Goal: Book appointment/travel/reservation

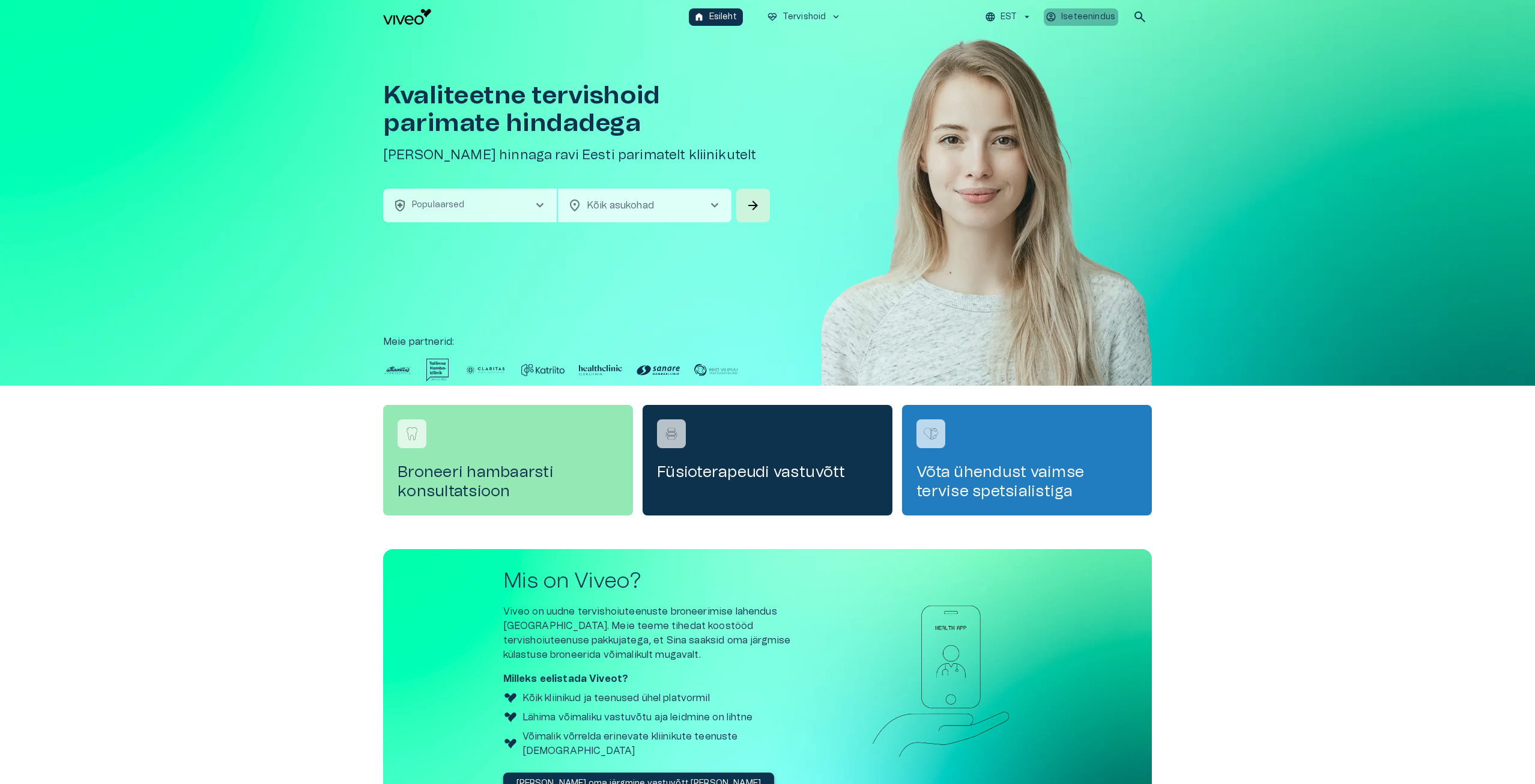
click at [1098, 17] on p "Iseteenindus" at bounding box center [1089, 17] width 54 height 13
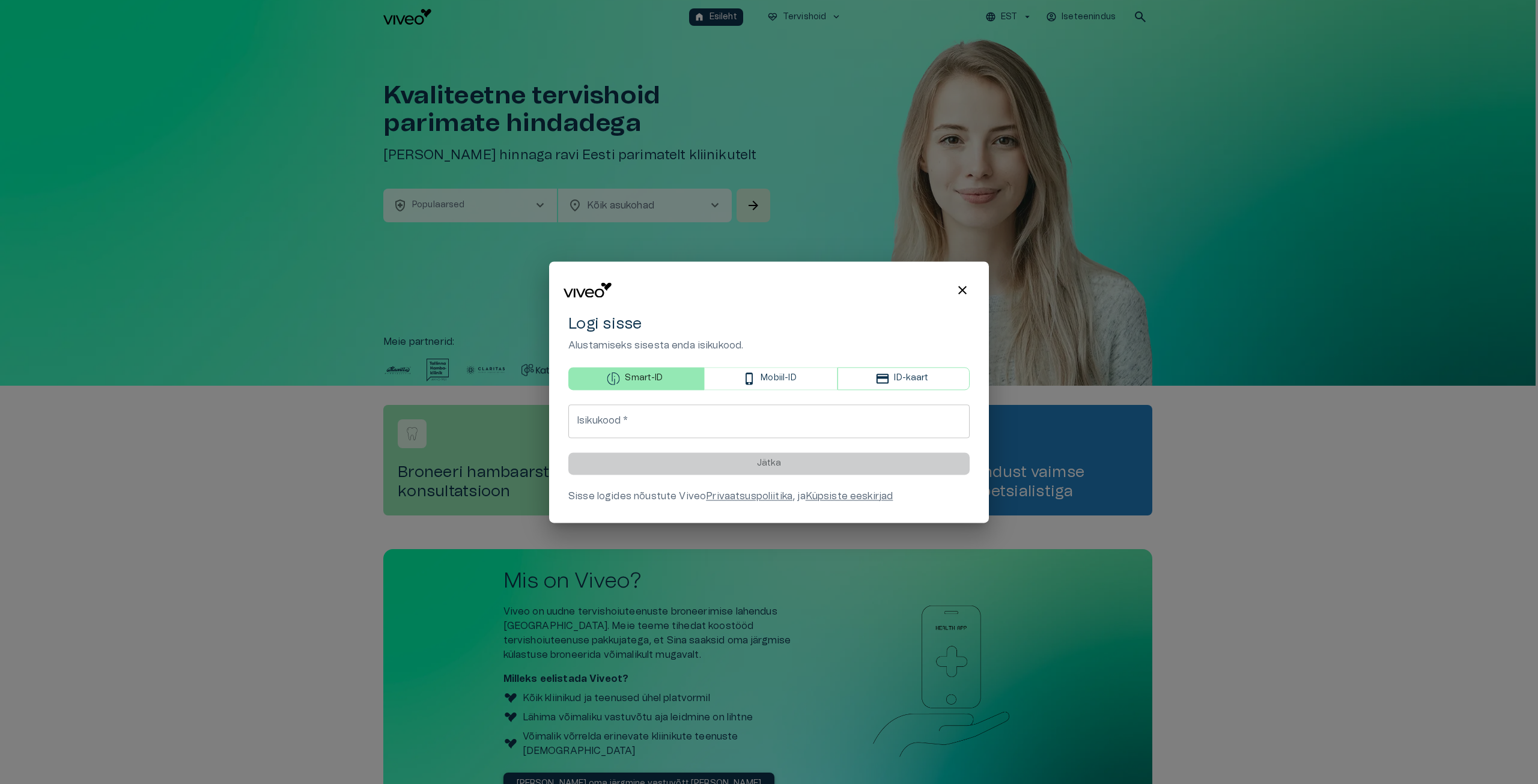
click at [910, 376] on p "ID-kaart" at bounding box center [910, 378] width 34 height 13
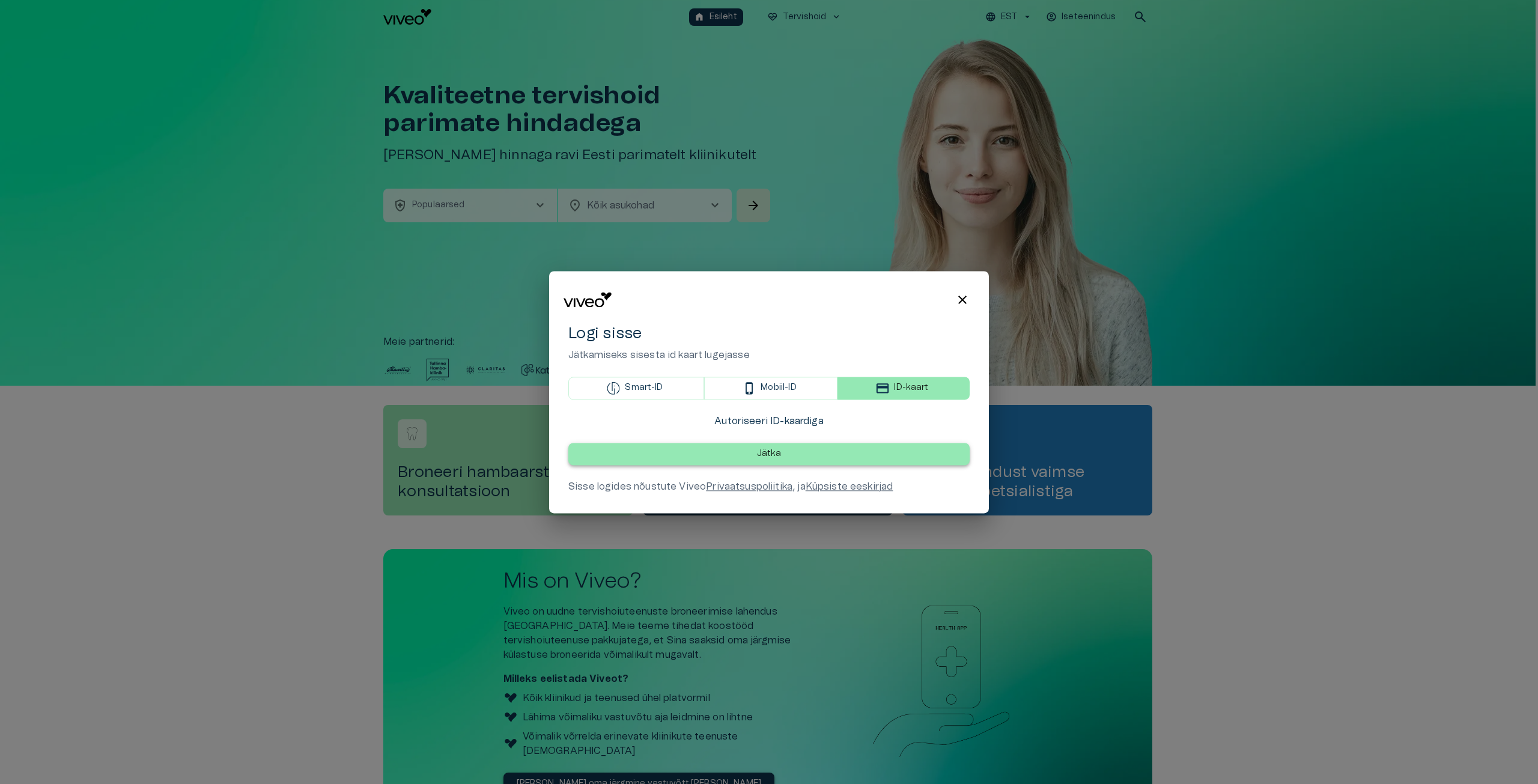
click at [758, 455] on p "Jätka" at bounding box center [769, 453] width 25 height 13
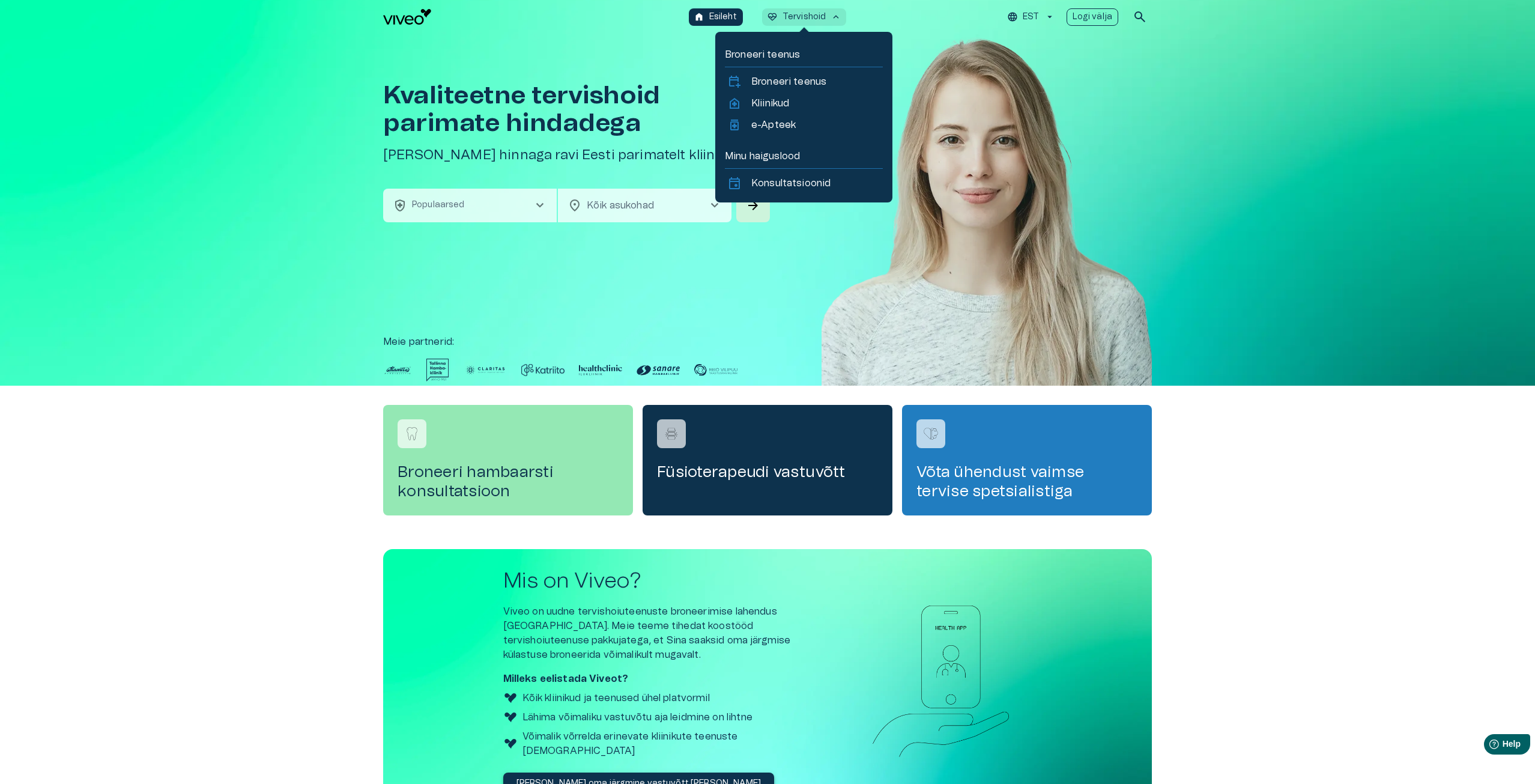
click at [1095, 18] on p "Logi välja" at bounding box center [1092, 17] width 40 height 13
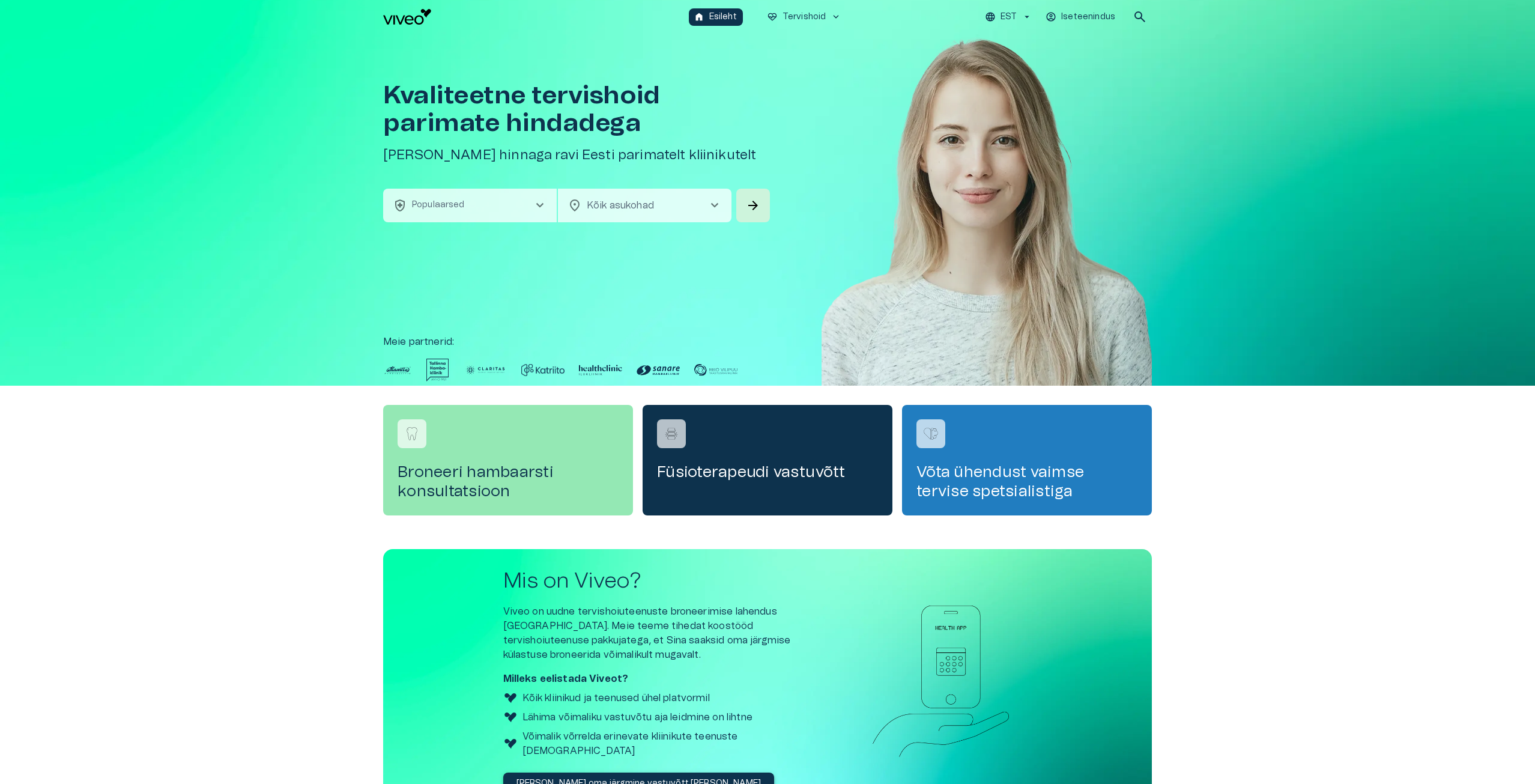
click at [573, 205] on span "location_on" at bounding box center [574, 205] width 14 height 14
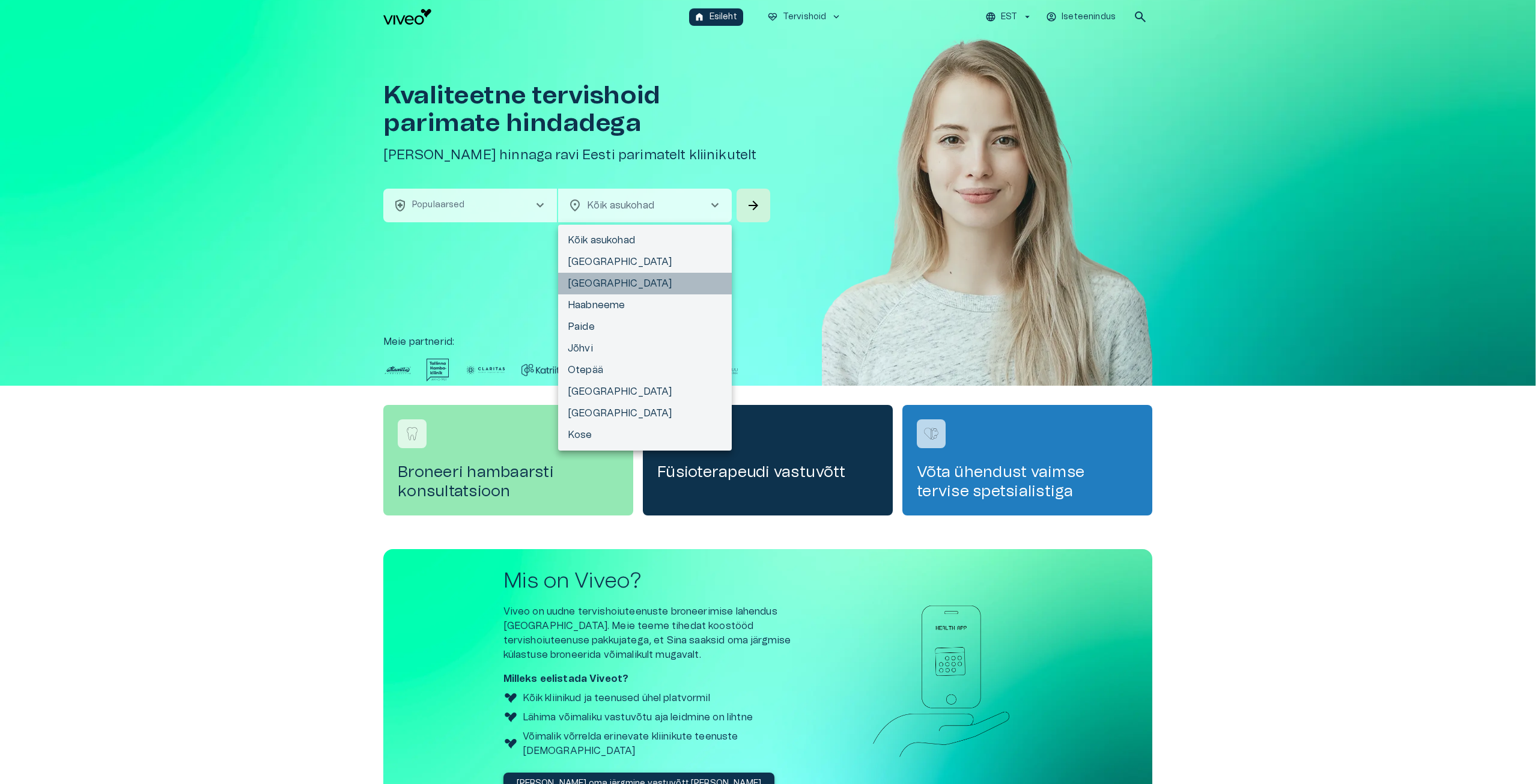
click at [585, 283] on li "[GEOGRAPHIC_DATA]" at bounding box center [645, 283] width 174 height 22
type input "**********"
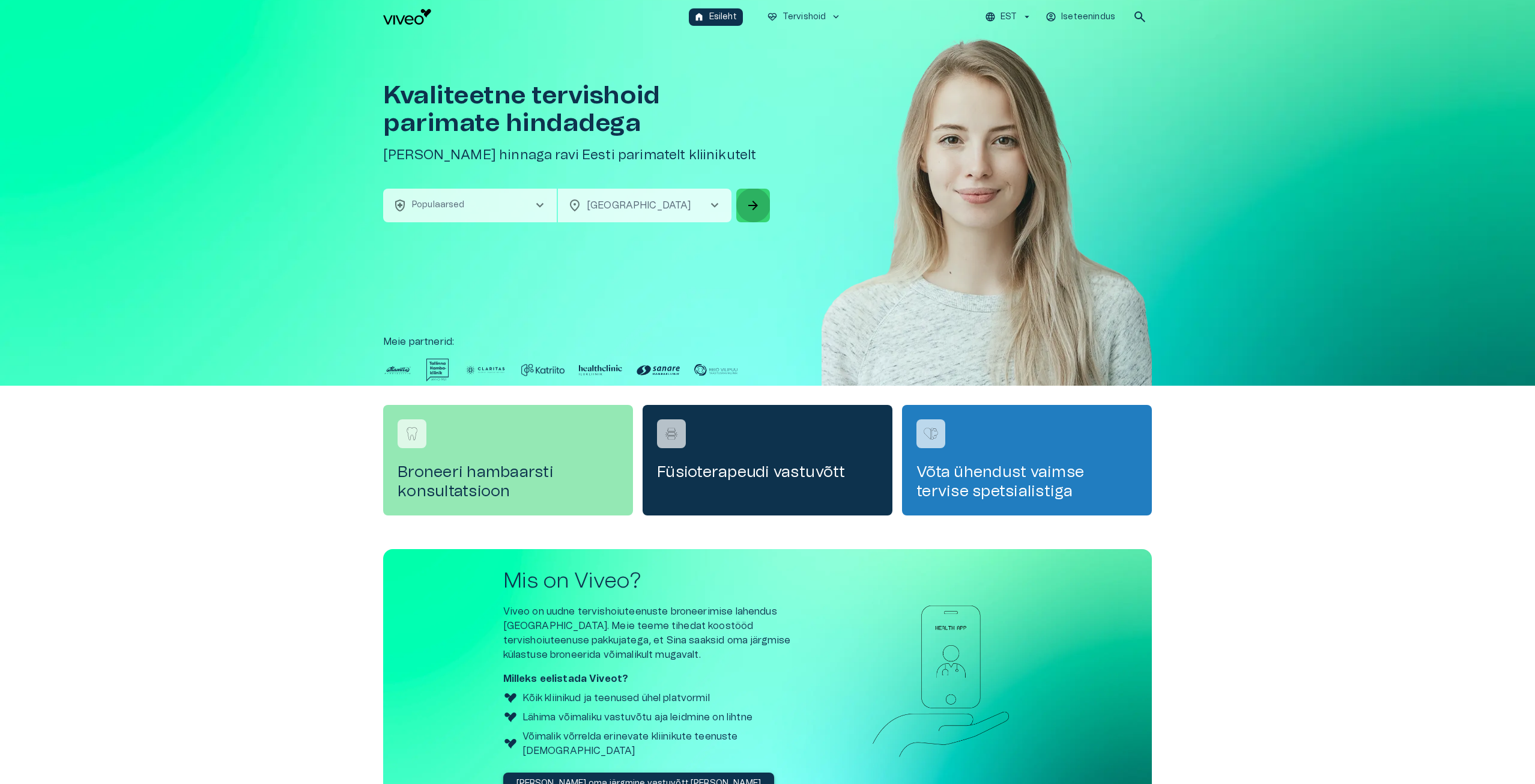
click at [752, 198] on span "arrow_forward" at bounding box center [753, 205] width 14 height 14
click at [511, 204] on button "health_and_safety Populaarsed chevron_right" at bounding box center [470, 205] width 174 height 34
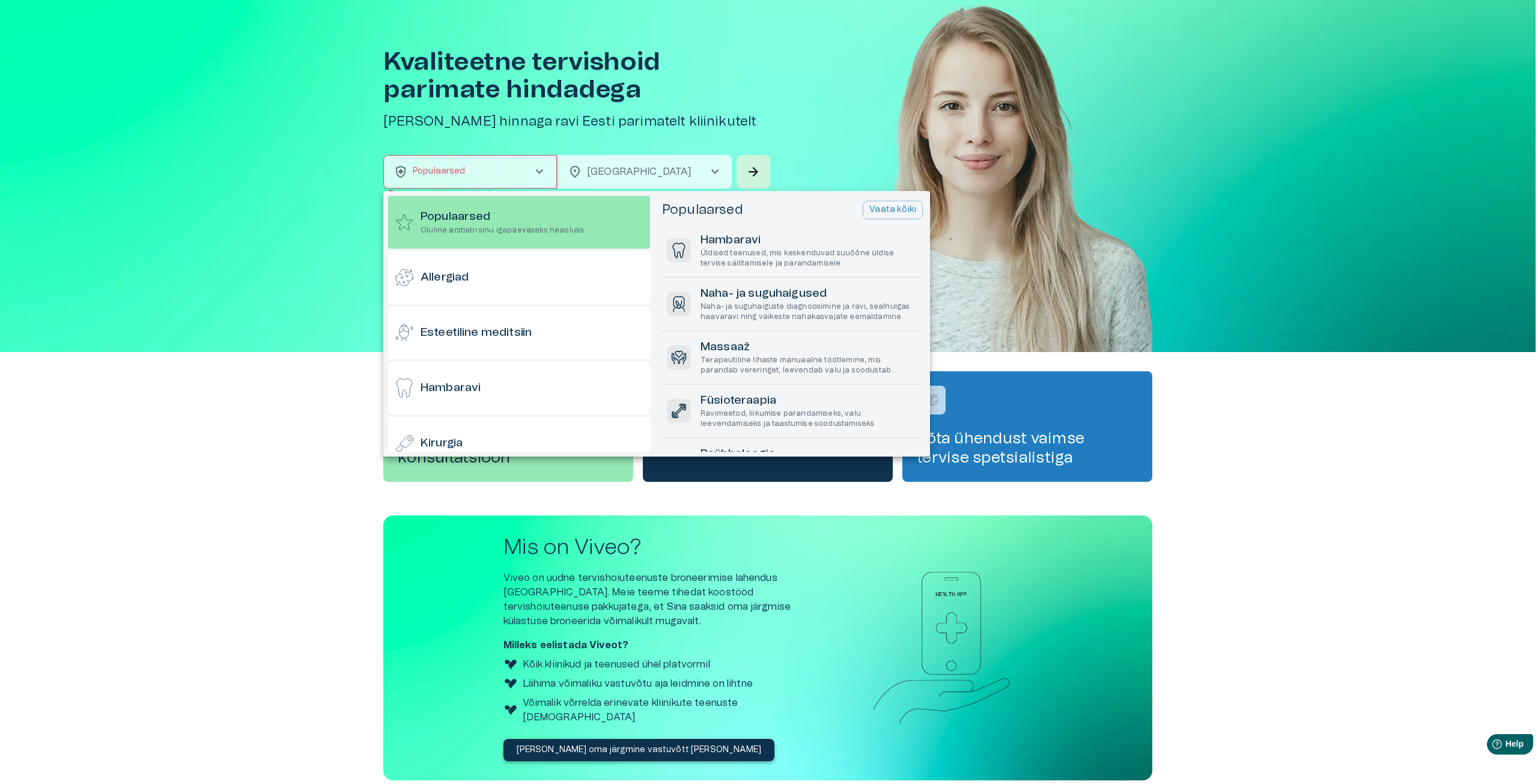
click at [909, 116] on div at bounding box center [769, 392] width 1538 height 784
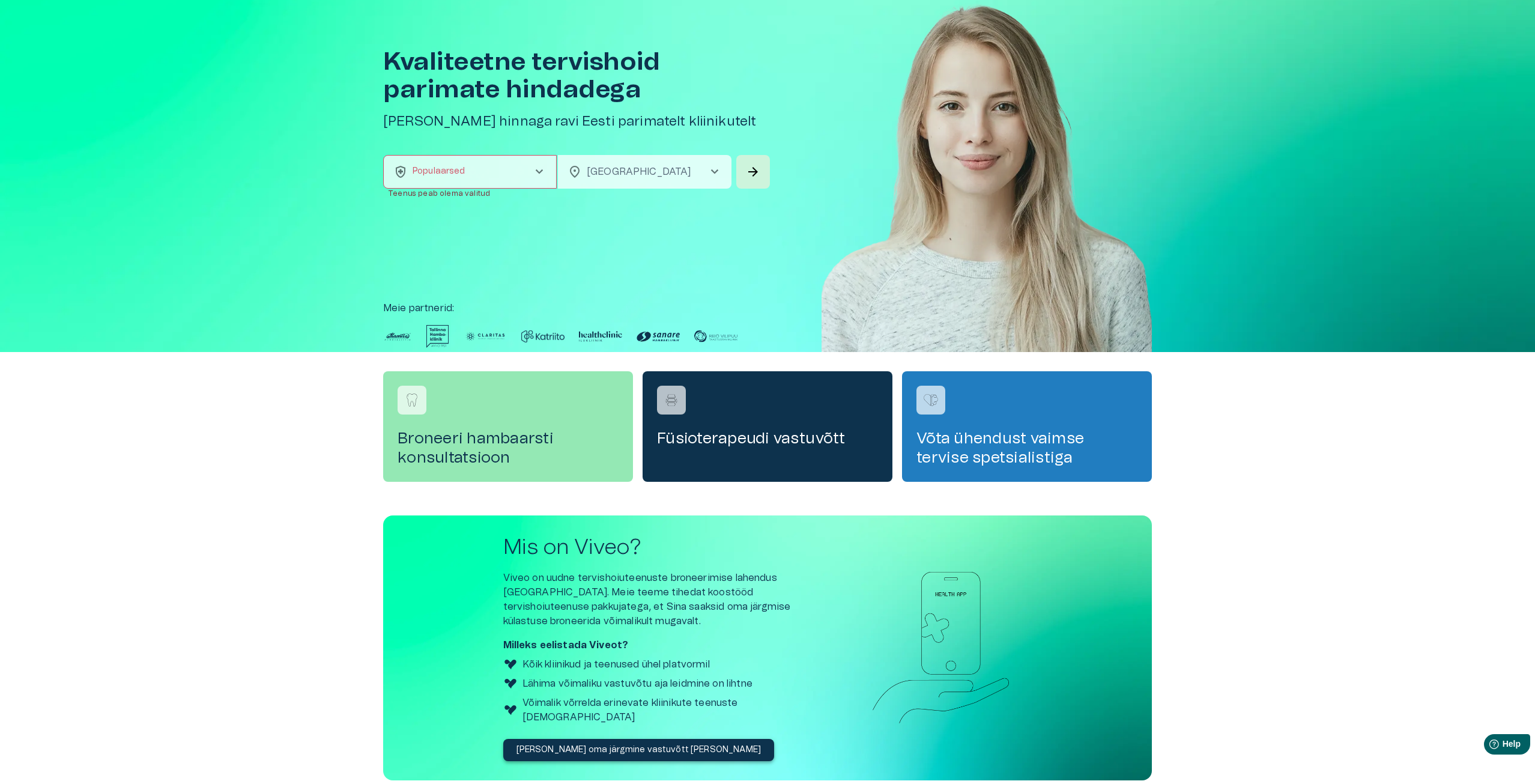
click at [465, 170] on button "health_and_safety Populaarsed chevron_right" at bounding box center [470, 171] width 174 height 34
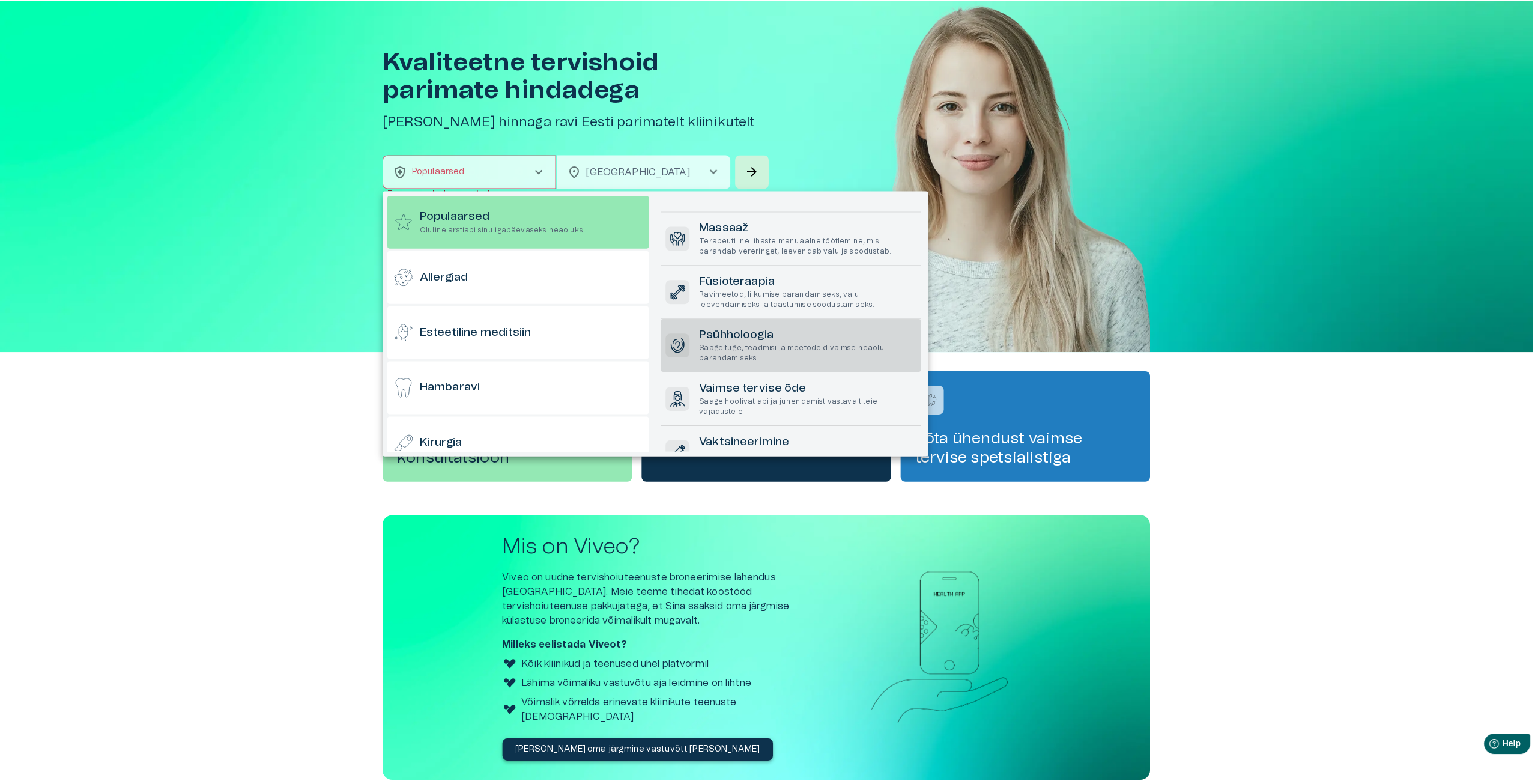
scroll to position [120, 0]
click at [710, 338] on h6 "Psühholoogia" at bounding box center [809, 334] width 218 height 16
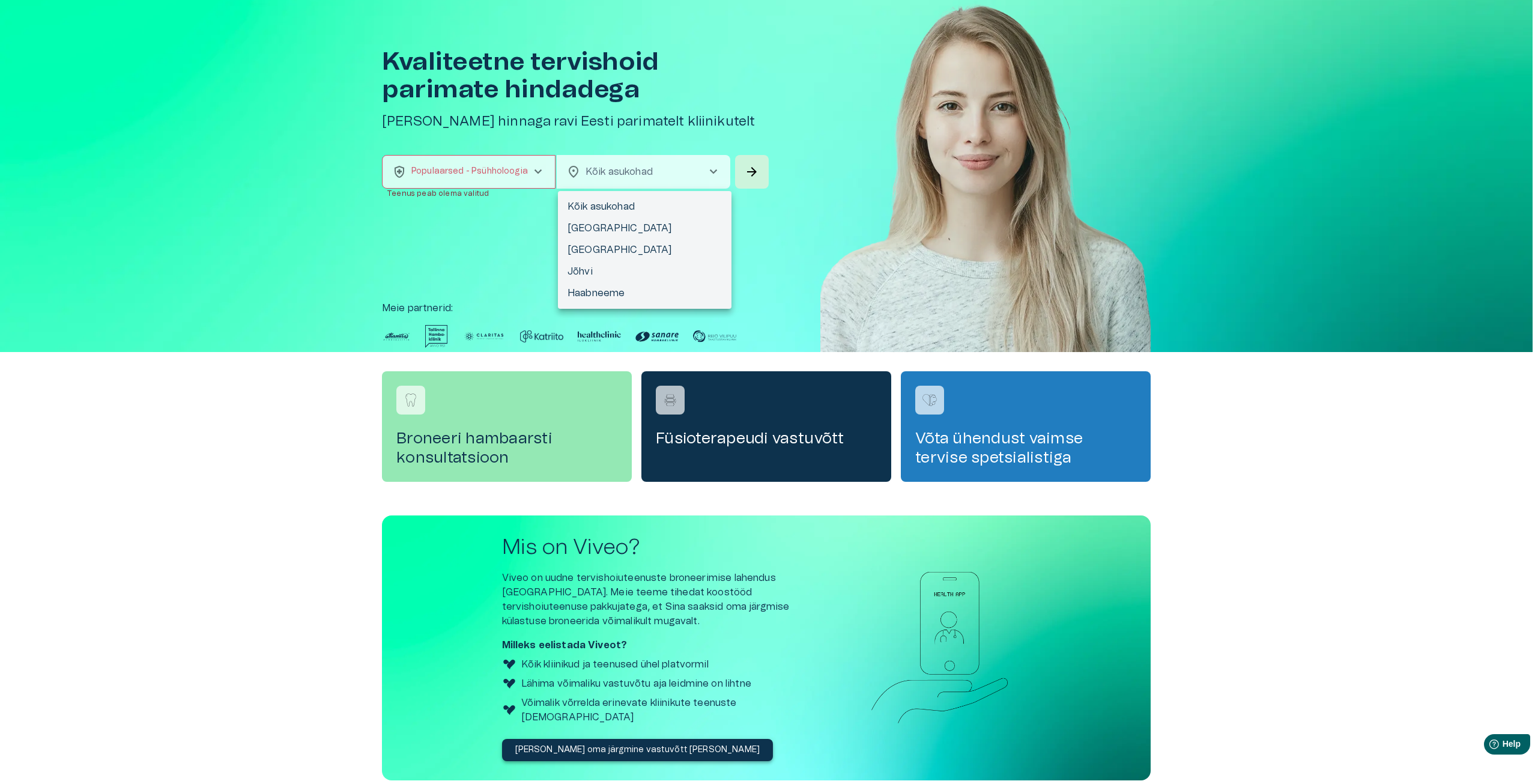
click at [632, 167] on body "Hindame teie privaatsust Kasutame küpsiseid teie sirvimiskogemuse parandamiseks…" at bounding box center [768, 358] width 1535 height 784
click at [611, 251] on li "[GEOGRAPHIC_DATA]" at bounding box center [645, 249] width 174 height 22
type input "**********"
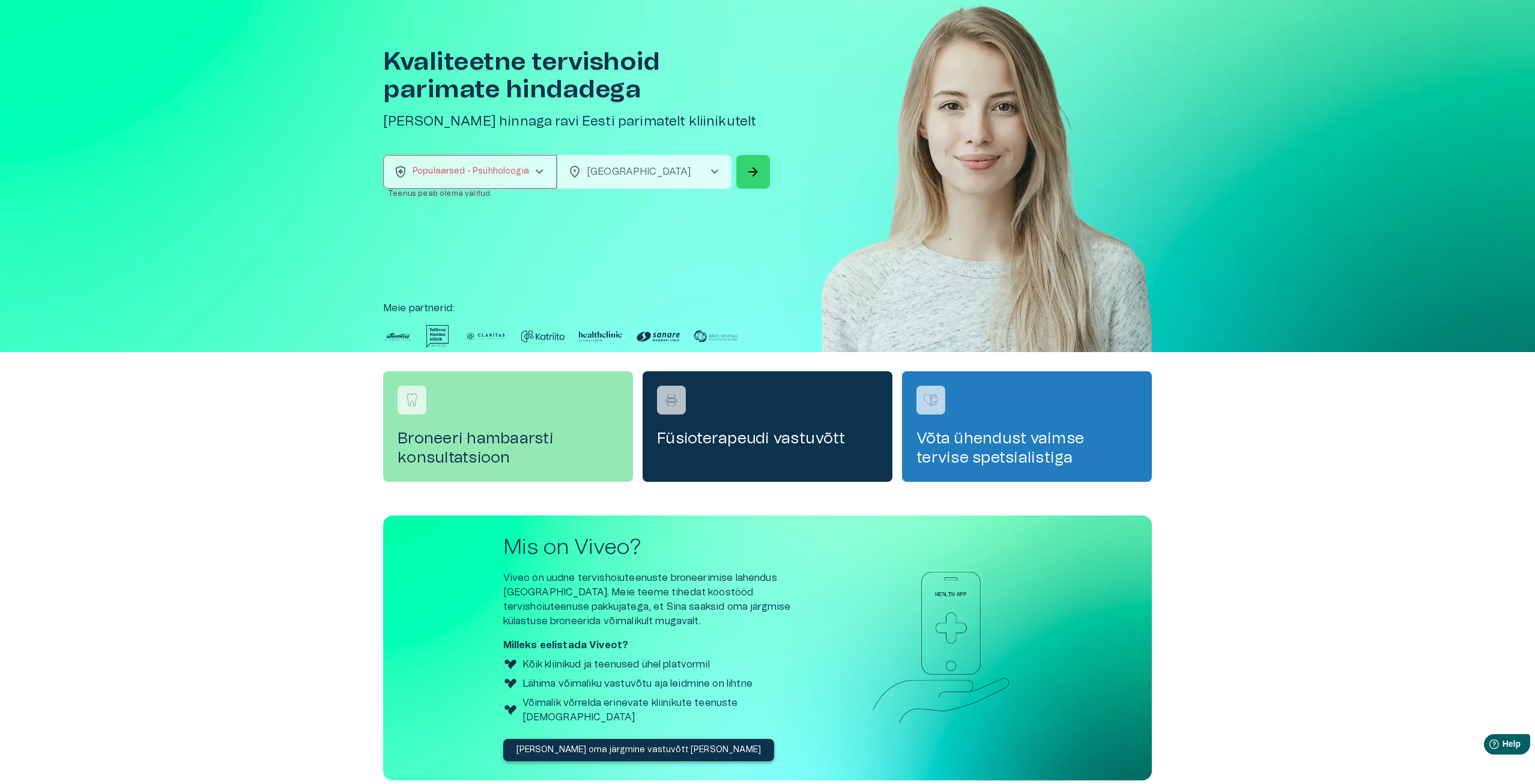
click at [750, 177] on span "arrow_forward" at bounding box center [753, 171] width 14 height 14
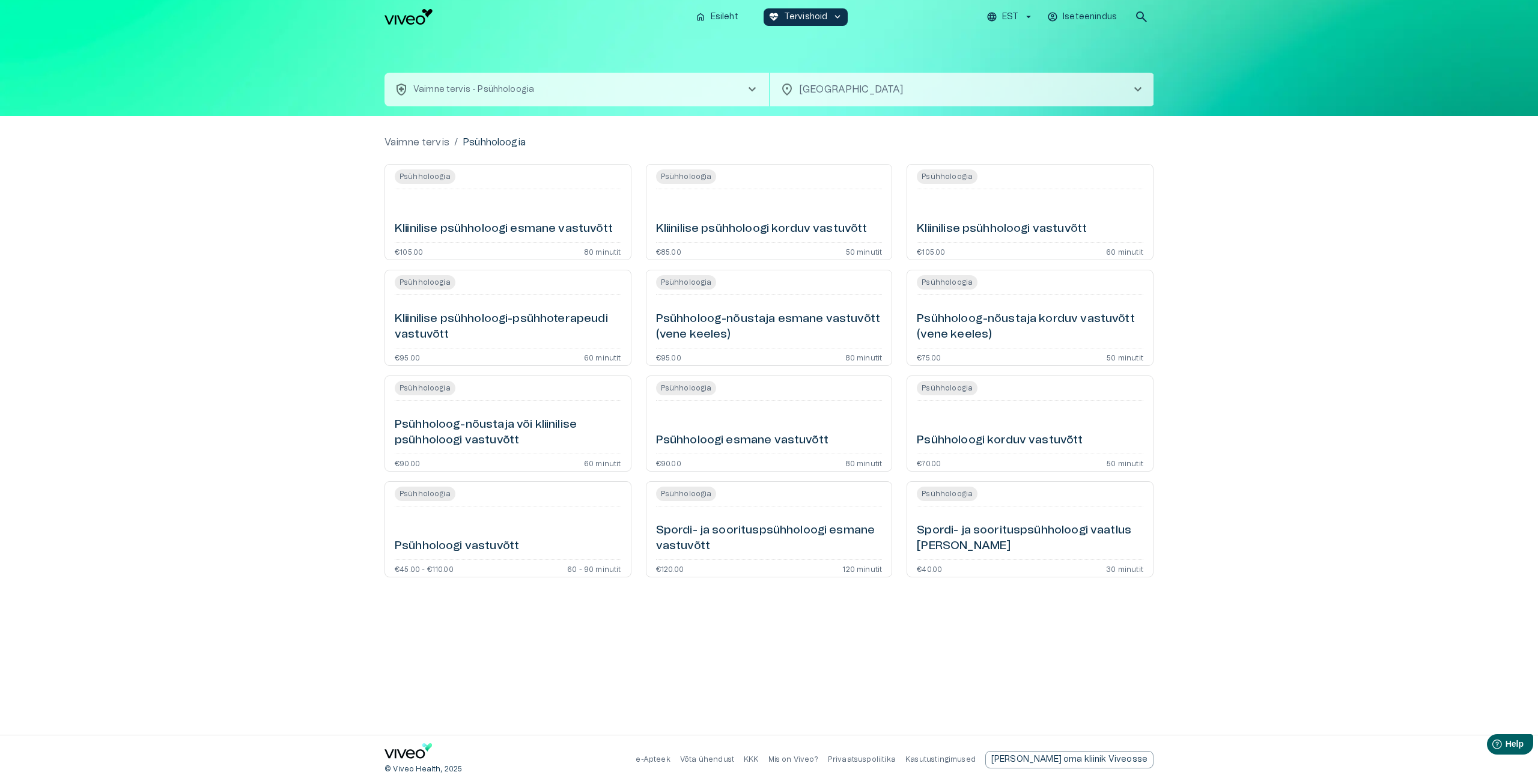
click at [549, 220] on div "Kliinilise psühholoogi esmane vastuvõtt" at bounding box center [508, 215] width 227 height 43
click at [761, 233] on h6 "Kliinilise psühholoogi korduv vastuvõtt" at bounding box center [761, 229] width 212 height 16
click at [1008, 321] on h6 "Psühholoog-nõustaja korduv vastuvõtt (vene keeles)" at bounding box center [1030, 327] width 227 height 32
click at [523, 514] on div "Psühholoogi vastuvõtt" at bounding box center [508, 532] width 227 height 43
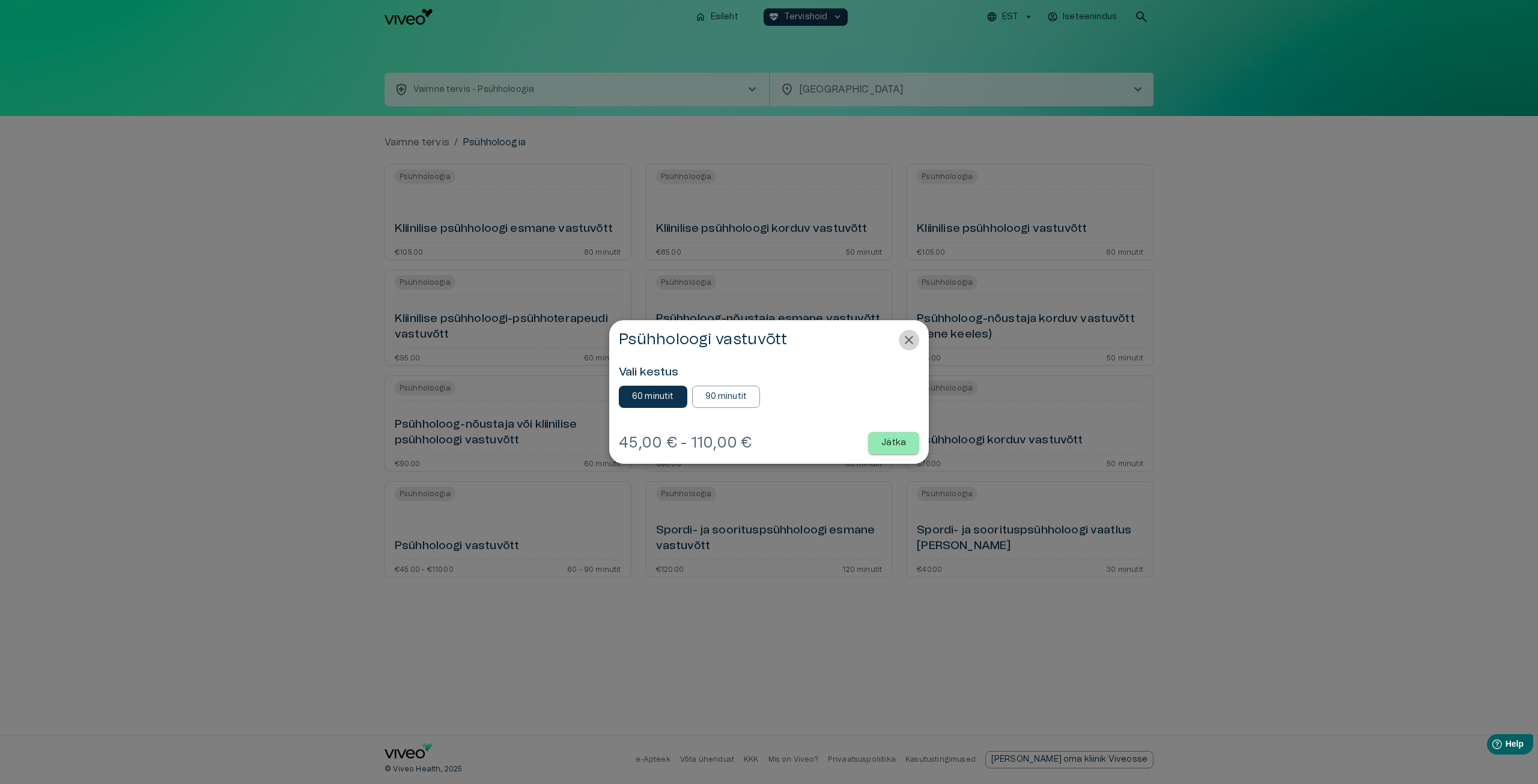
click at [913, 342] on icon "Close" at bounding box center [908, 340] width 14 height 14
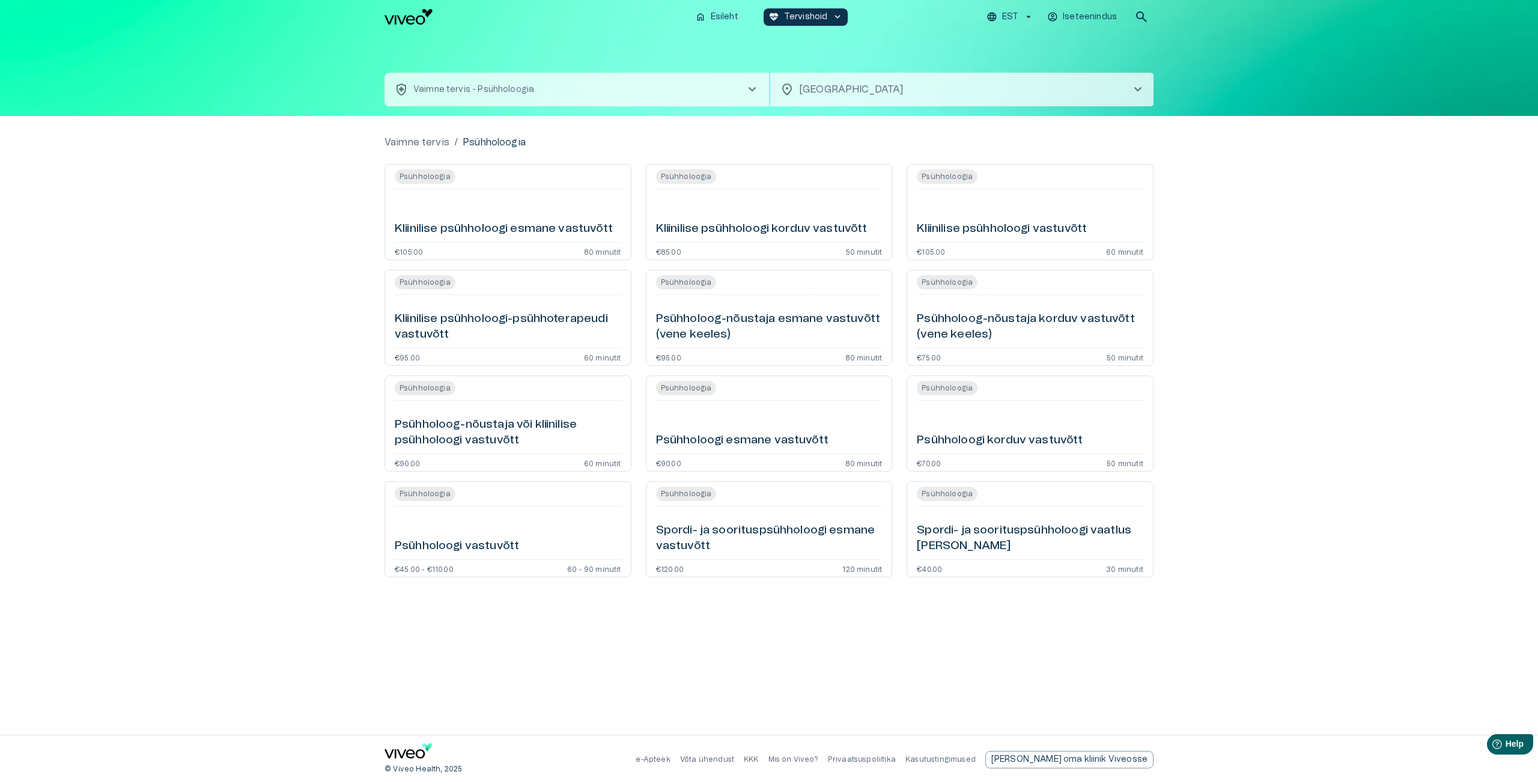
click at [1252, 226] on div "Vaimne tervis / Psühholoogia Psühholoogia Kliinilise psühholoogi esmane vastuvõ…" at bounding box center [769, 424] width 1538 height 619
click at [588, 98] on button "health_and_safety Vaimne tervis - Psühholoogia chevron_right" at bounding box center [576, 89] width 384 height 34
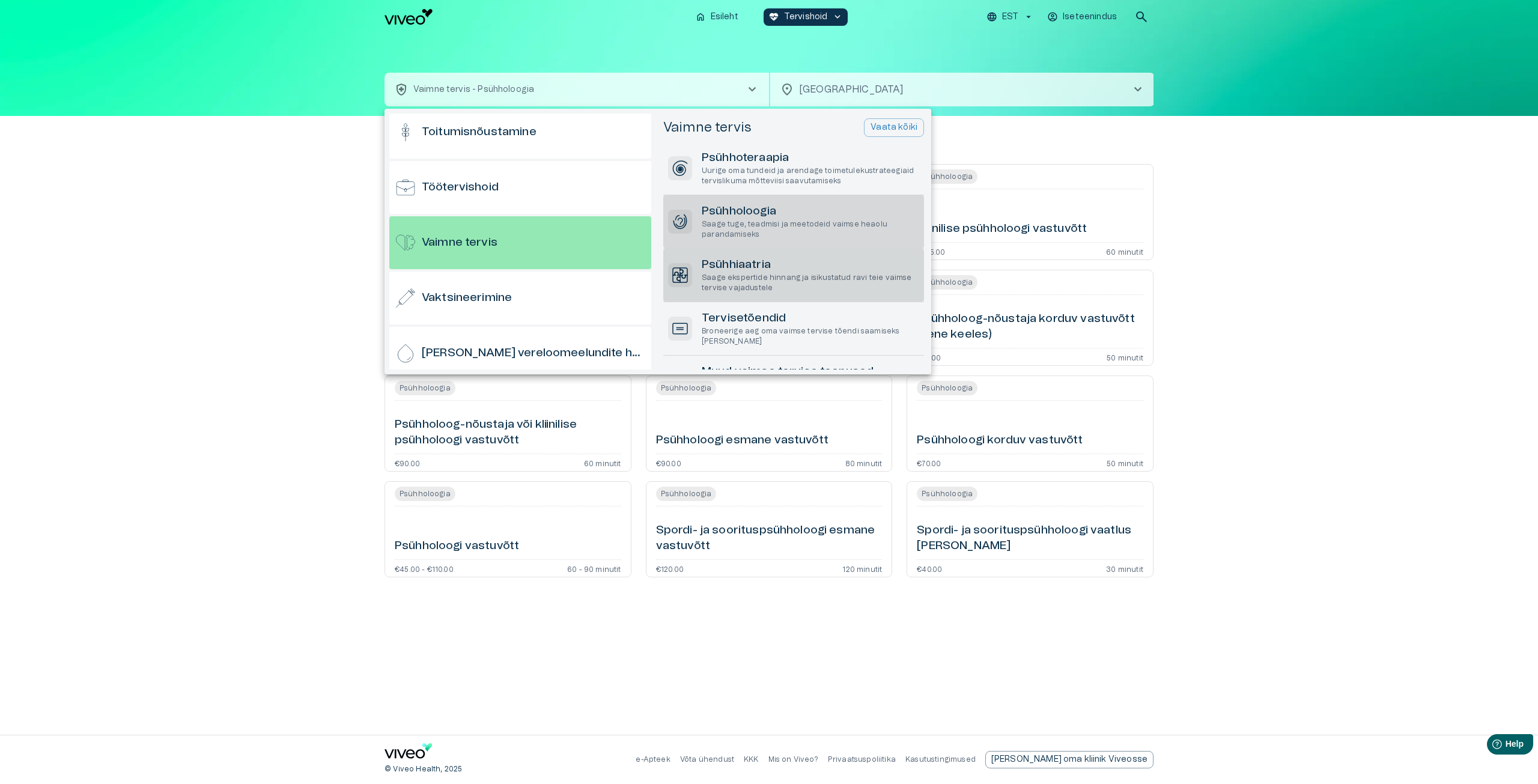
scroll to position [1169, 0]
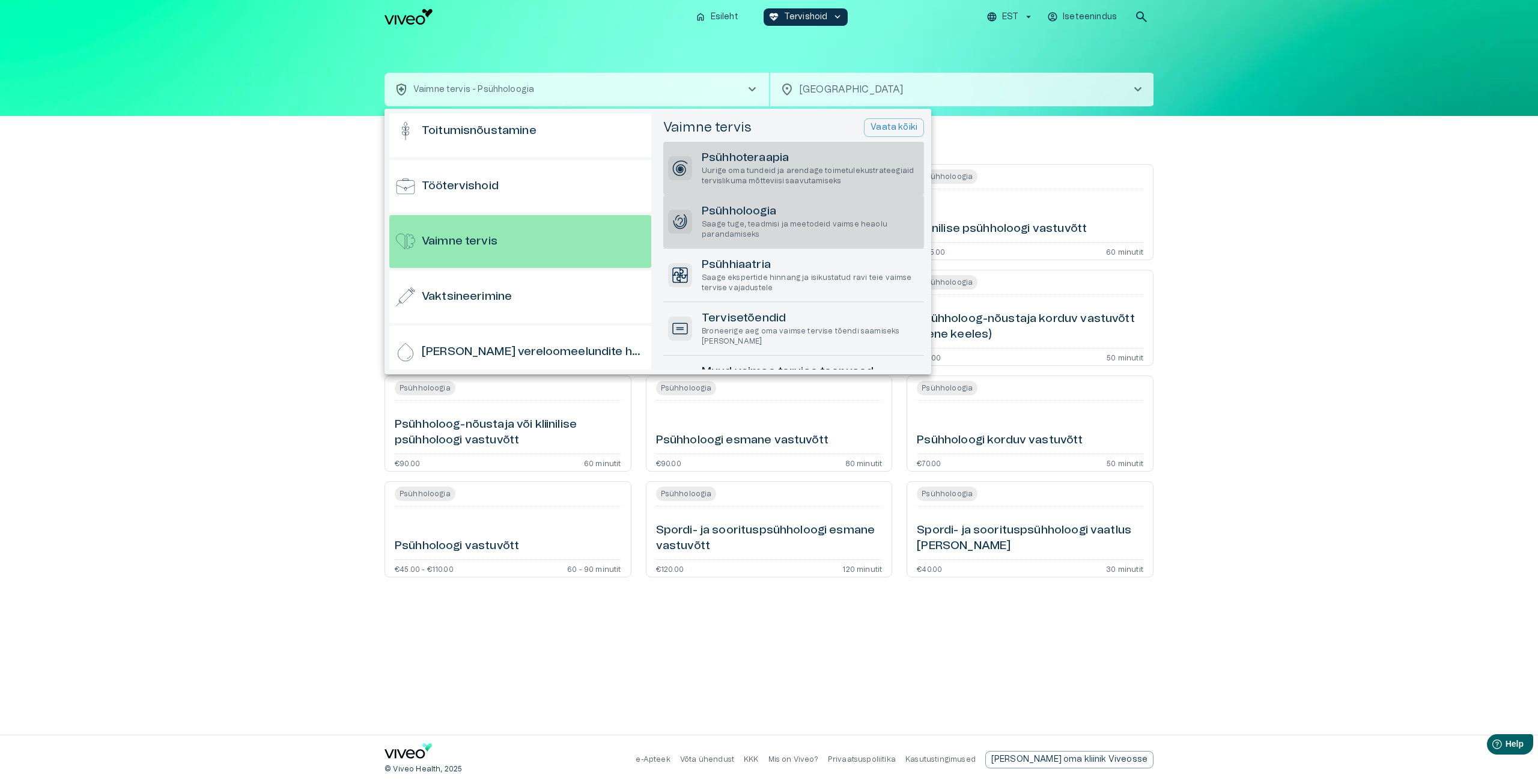
click at [780, 161] on h6 "Psühhoteraapia" at bounding box center [811, 158] width 218 height 16
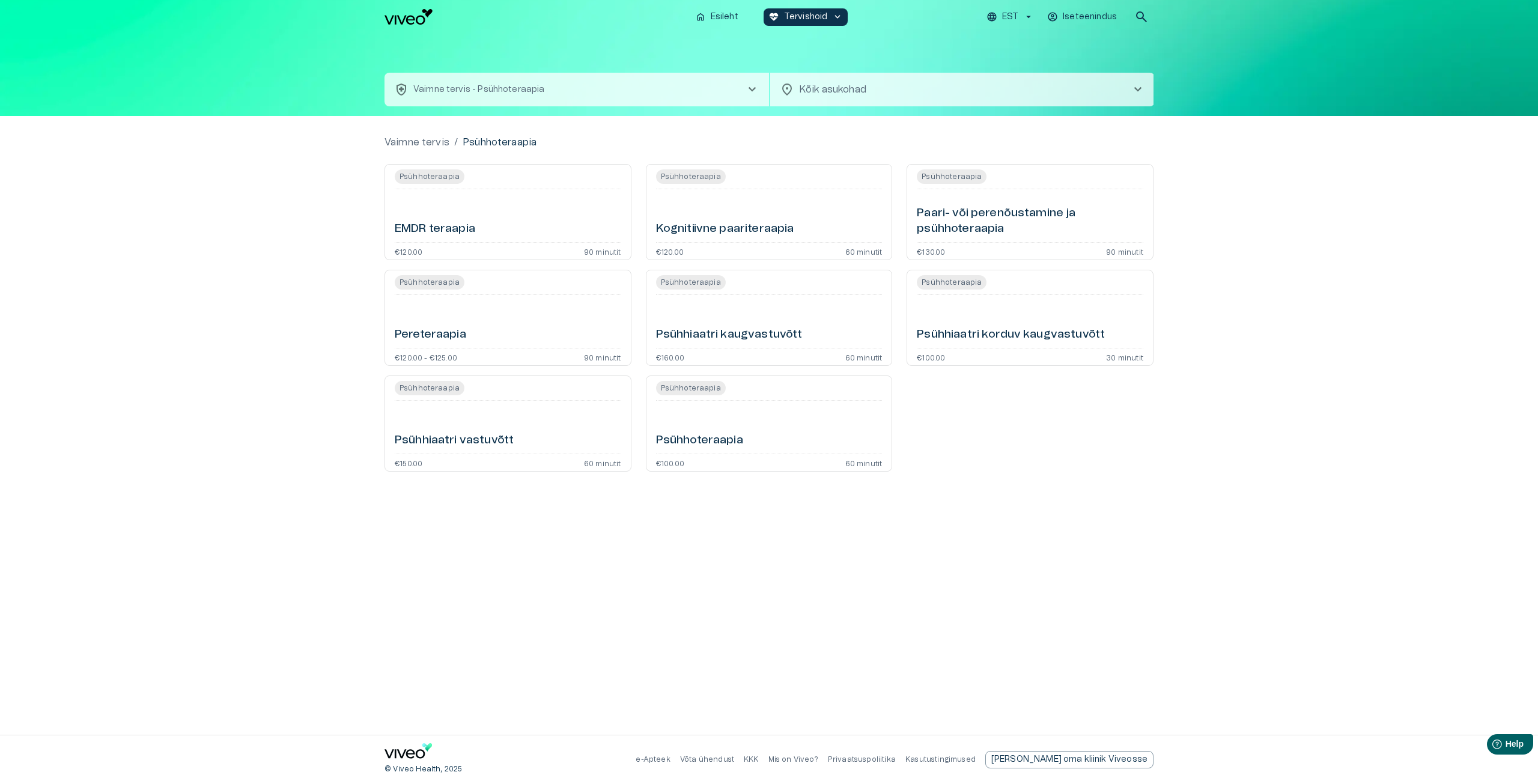
click at [999, 205] on h6 "Paari- või perenõustamine ja psühhoteraapia" at bounding box center [1030, 221] width 227 height 32
click at [696, 443] on h6 "Psühhoteraapia" at bounding box center [699, 440] width 87 height 16
